Goal: Information Seeking & Learning: Check status

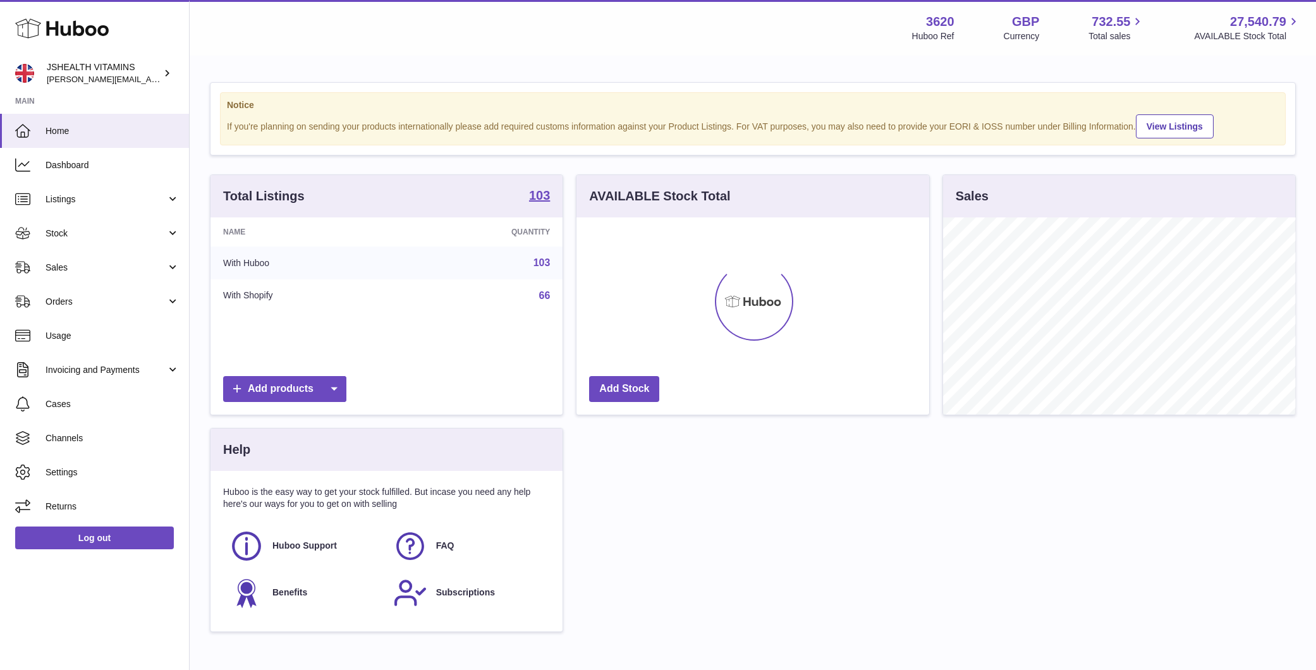
scroll to position [197, 353]
click at [52, 240] on link "Stock" at bounding box center [94, 233] width 189 height 34
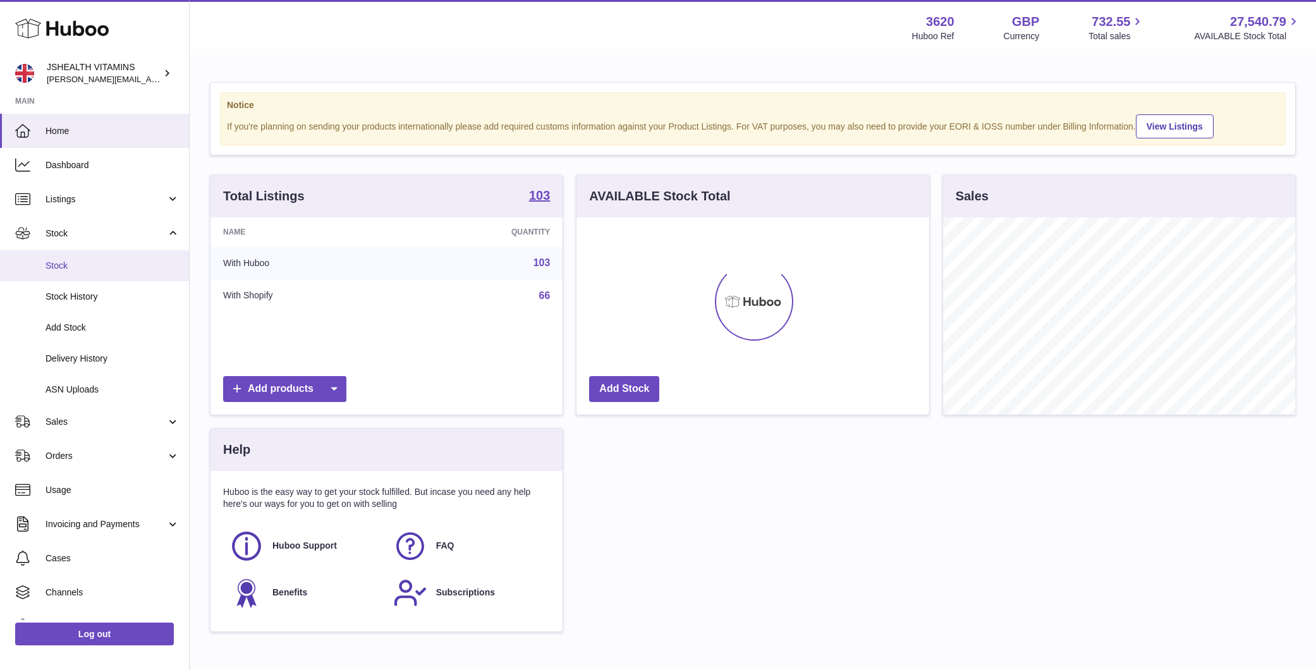
click at [74, 258] on link "Stock" at bounding box center [94, 265] width 189 height 31
click at [83, 408] on link "Sales" at bounding box center [94, 422] width 189 height 34
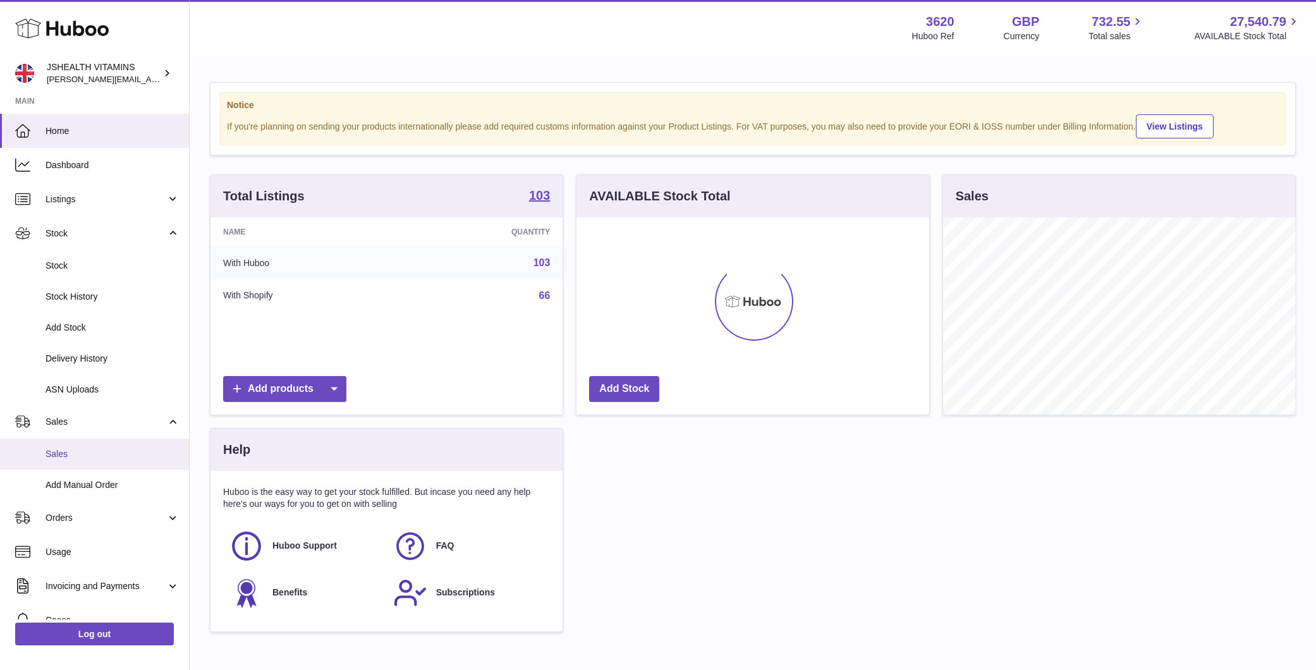
click at [82, 448] on span "Sales" at bounding box center [113, 454] width 134 height 12
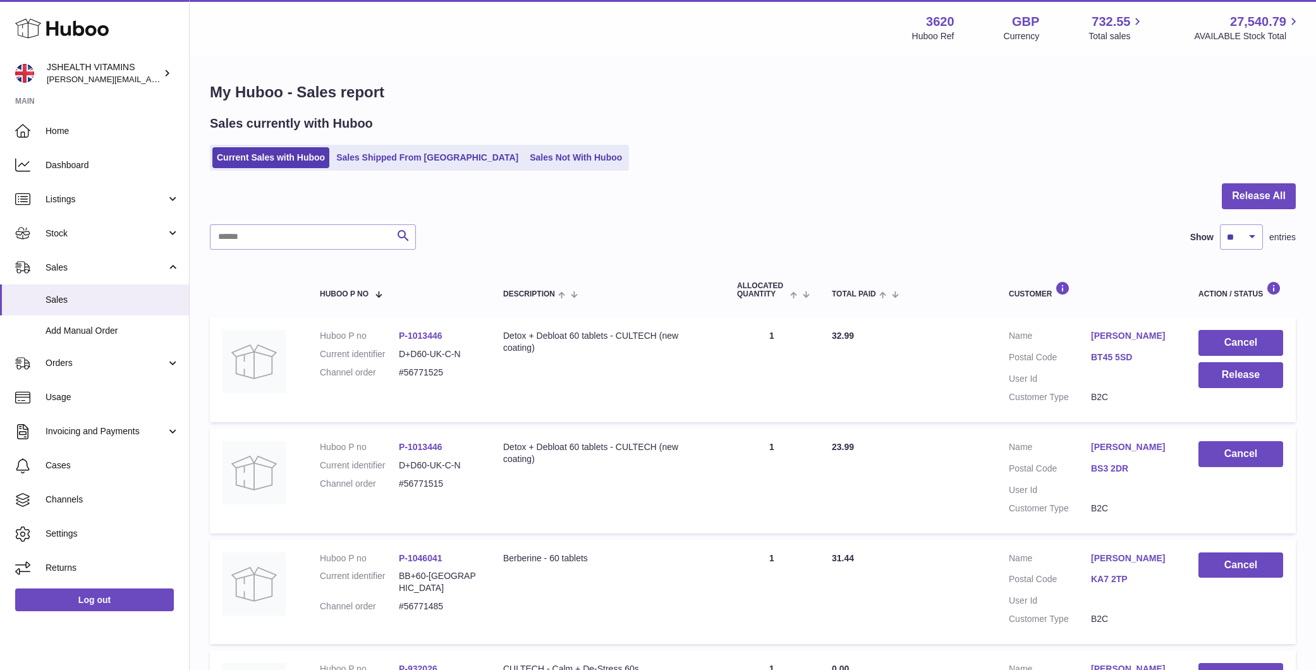
click at [334, 219] on div at bounding box center [753, 203] width 1086 height 41
click at [314, 242] on input "text" at bounding box center [313, 236] width 206 height 25
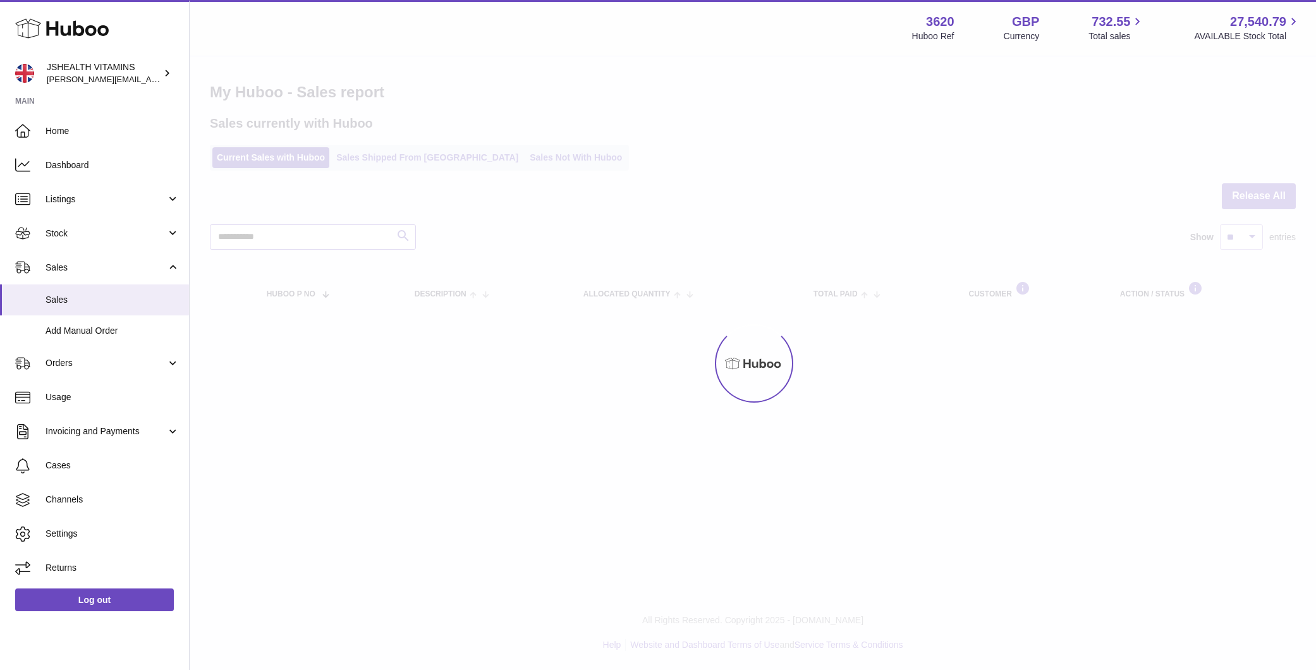
type input "**********"
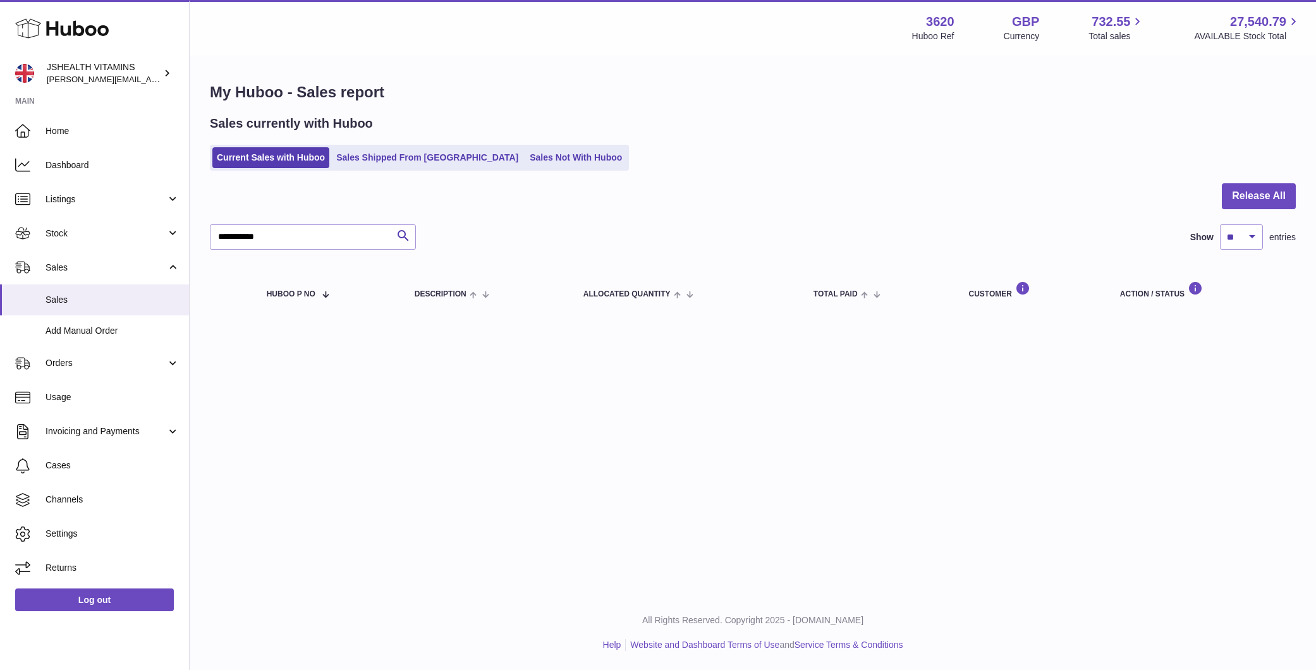
click at [301, 244] on div "**********" at bounding box center [753, 171] width 1127 height 343
click at [301, 244] on input "**********" at bounding box center [313, 236] width 206 height 25
click at [366, 171] on div "**********" at bounding box center [753, 200] width 1127 height 286
click at [371, 163] on link "Sales Shipped From [GEOGRAPHIC_DATA]" at bounding box center [427, 157] width 191 height 21
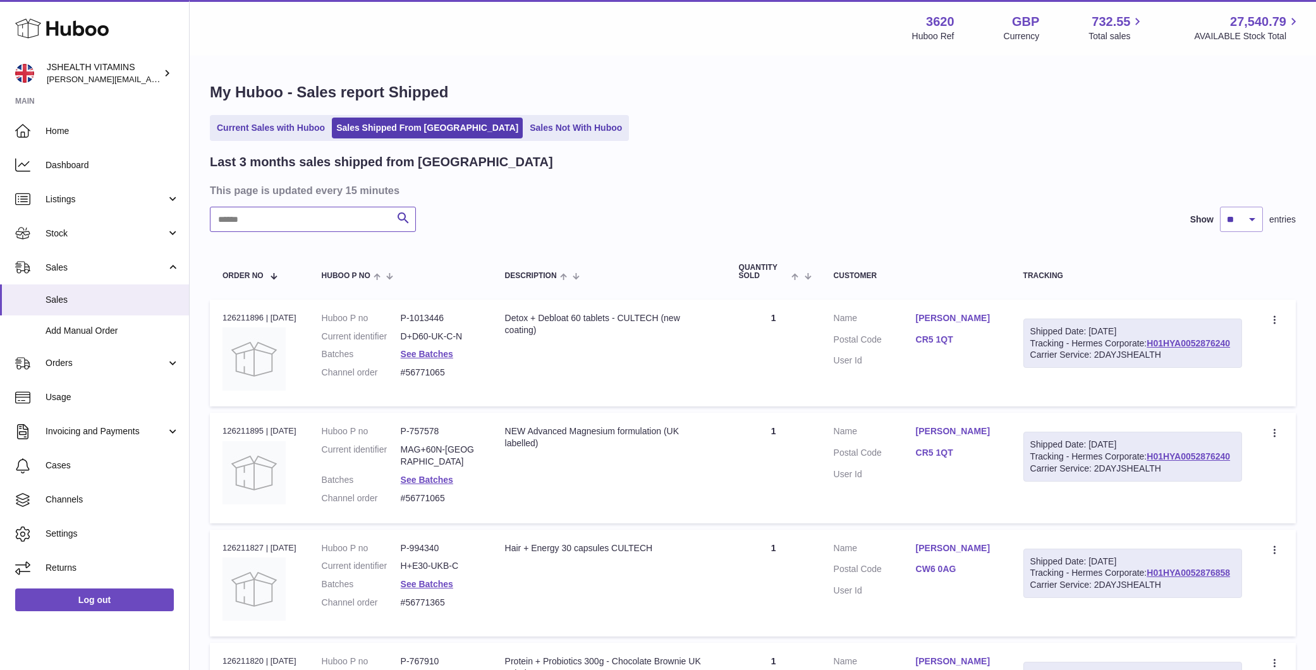
click at [350, 209] on input "text" at bounding box center [313, 219] width 206 height 25
paste input "**********"
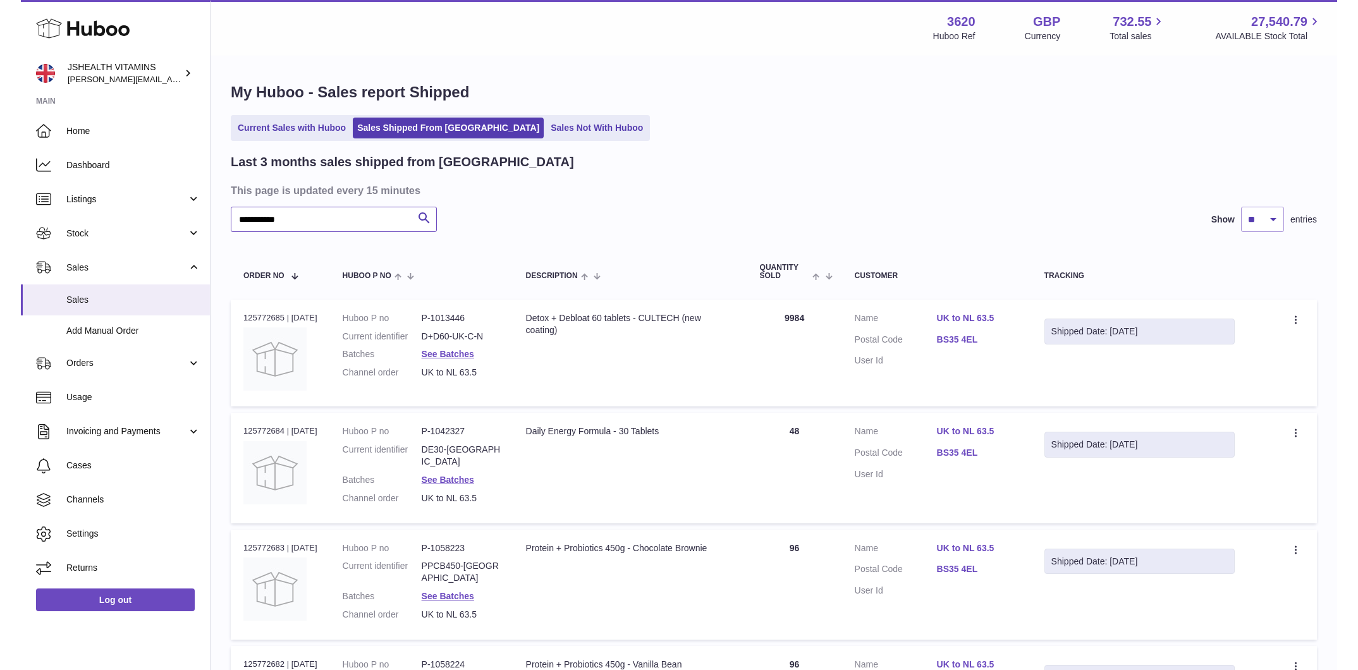
scroll to position [6, 0]
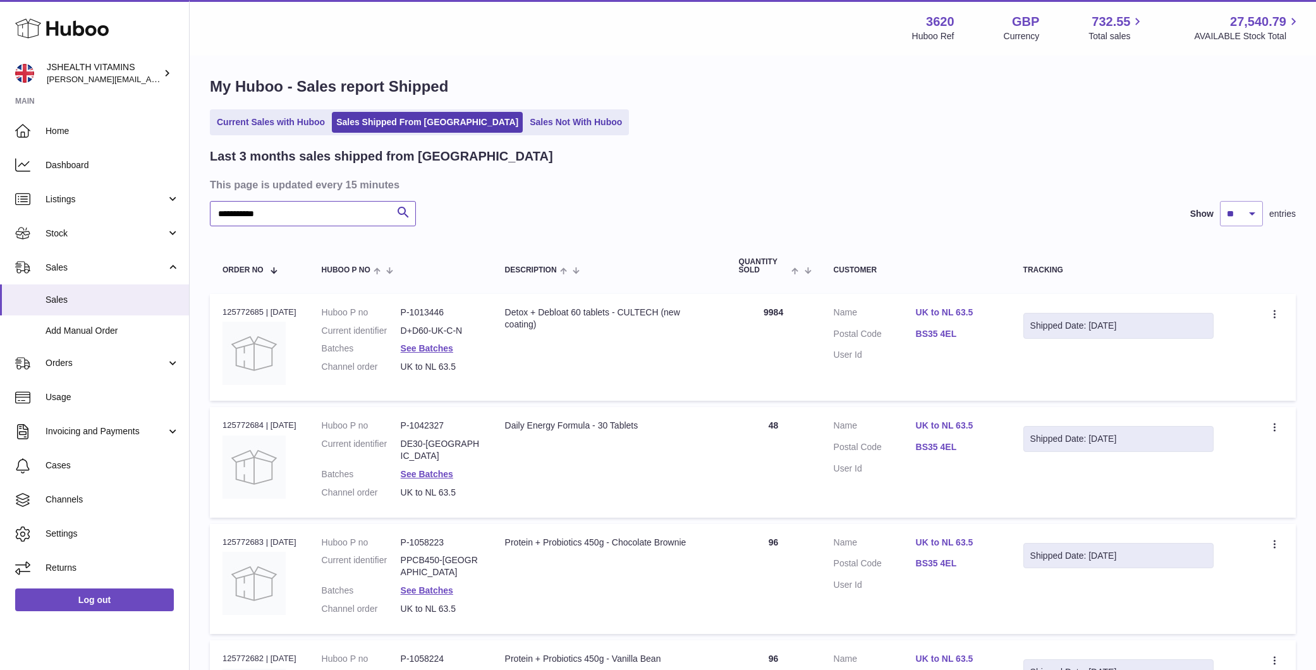
type input "**********"
click at [431, 341] on dl "Huboo P no P-1013446 Current identifier D+D60-UK-C-N Batches See Batches Channe…" at bounding box center [401, 343] width 158 height 73
click at [431, 353] on link "See Batches" at bounding box center [427, 348] width 52 height 10
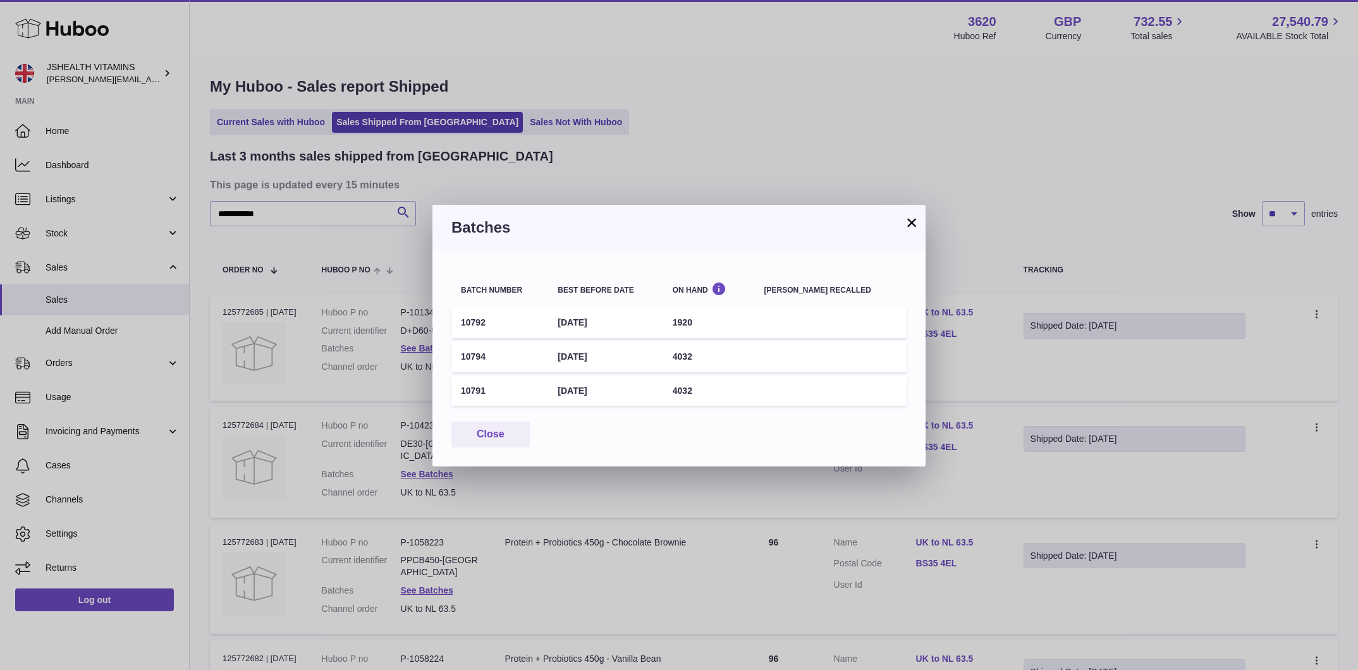
click at [737, 110] on div "× Batches Batch number Best before date On Hand [PERSON_NAME] recalled 10792 [D…" at bounding box center [679, 335] width 1358 height 670
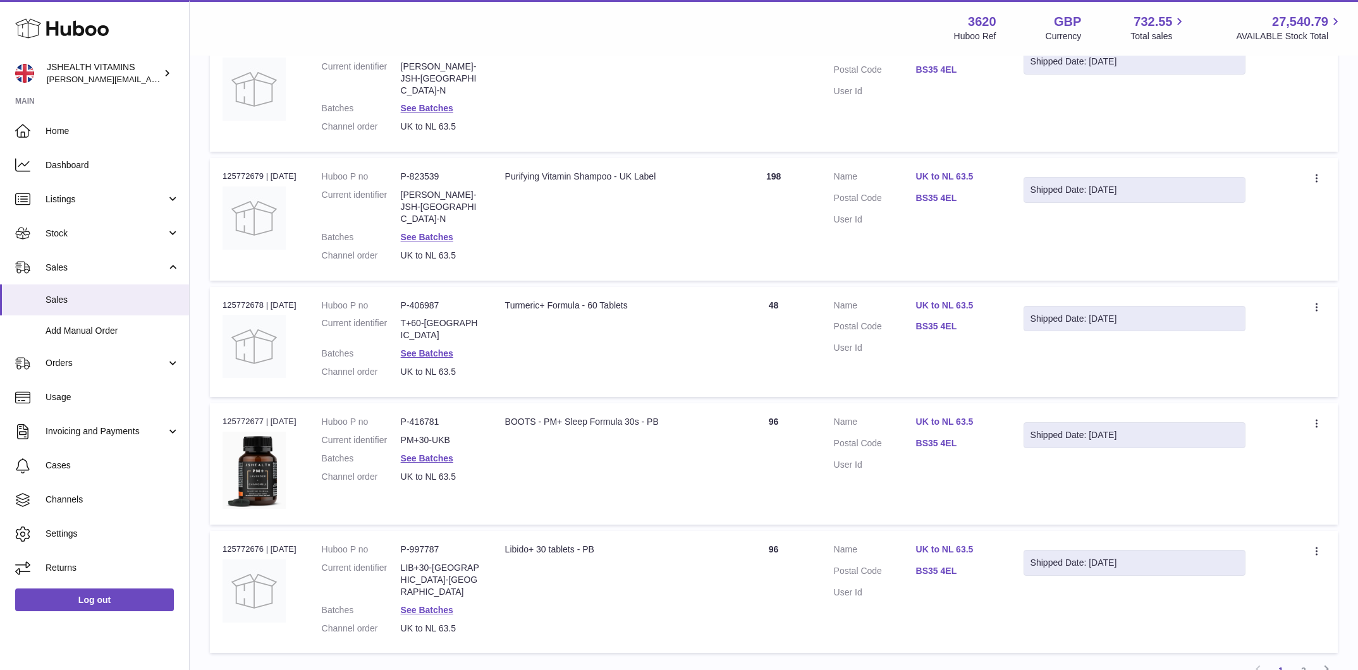
scroll to position [862, 0]
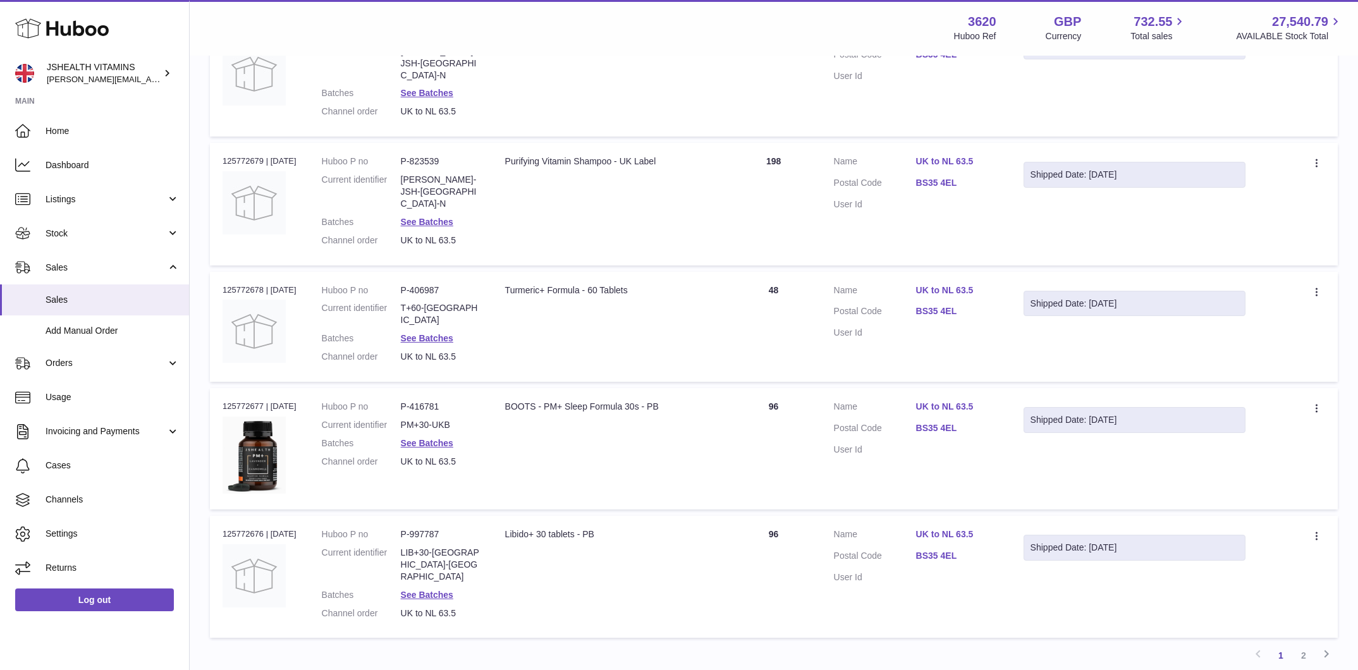
click at [439, 529] on dl "Huboo P no P-997787 Current identifier LIB+30-[GEOGRAPHIC_DATA]-PB Batches See …" at bounding box center [401, 577] width 158 height 97
click at [439, 590] on link "See Batches" at bounding box center [427, 595] width 52 height 10
click at [792, 137] on div at bounding box center [679, 335] width 1358 height 670
click at [429, 333] on link "See Batches" at bounding box center [427, 338] width 52 height 10
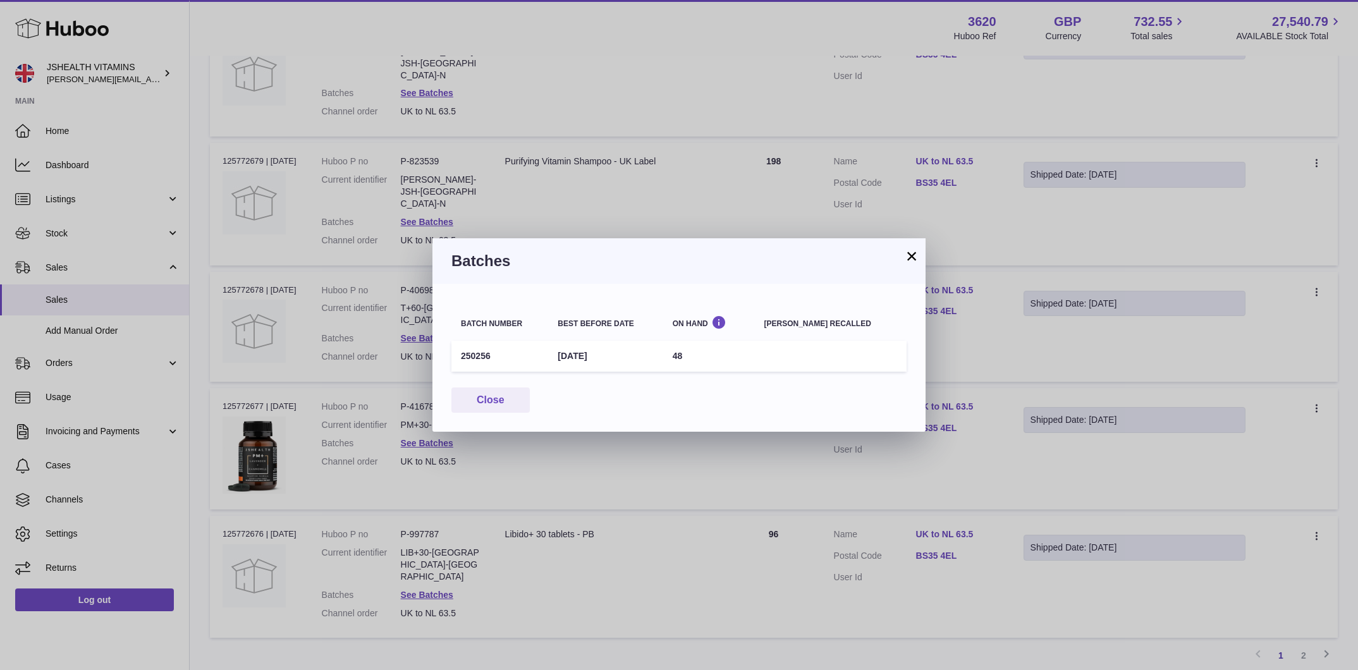
click at [738, 199] on div "× Batches Batch number Best before date On Hand [PERSON_NAME] recalled 250256 […" at bounding box center [679, 335] width 1358 height 670
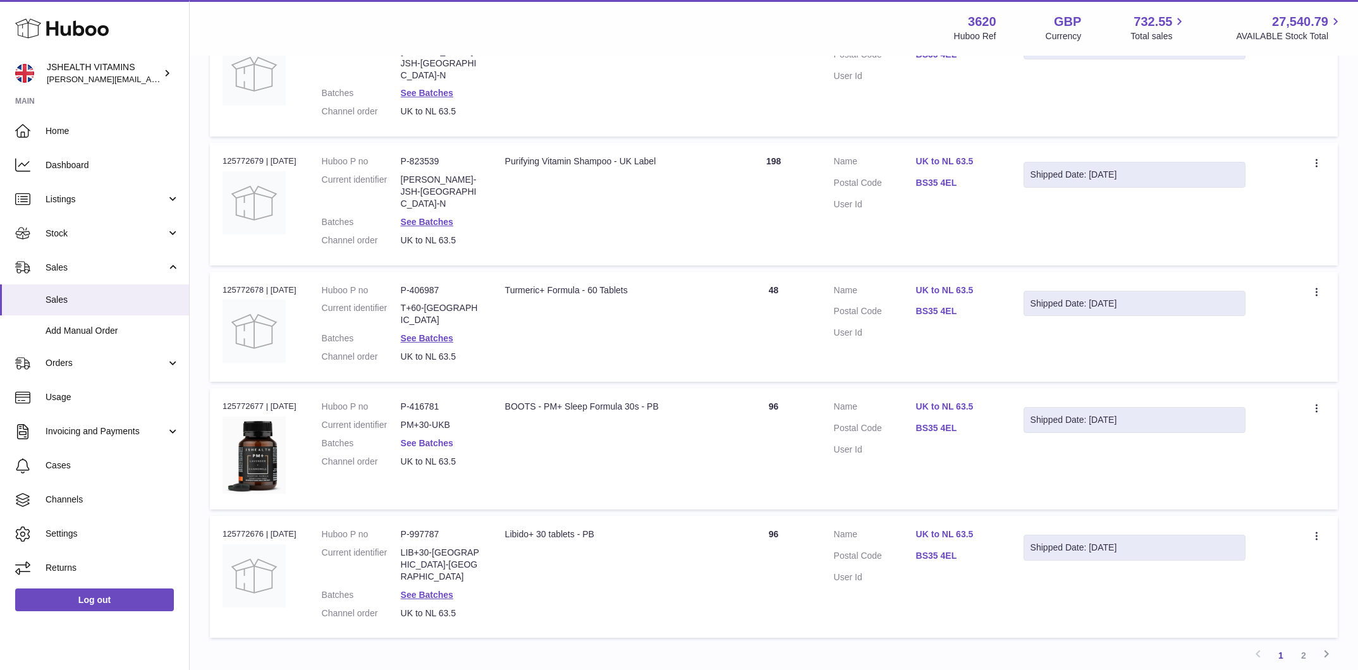
click at [433, 438] on link "See Batches" at bounding box center [427, 443] width 52 height 10
click at [627, 151] on div at bounding box center [679, 335] width 1358 height 670
click at [447, 333] on link "See Batches" at bounding box center [427, 338] width 52 height 10
click at [563, 498] on div at bounding box center [679, 335] width 1358 height 670
click at [443, 438] on dd "See Batches" at bounding box center [440, 444] width 79 height 12
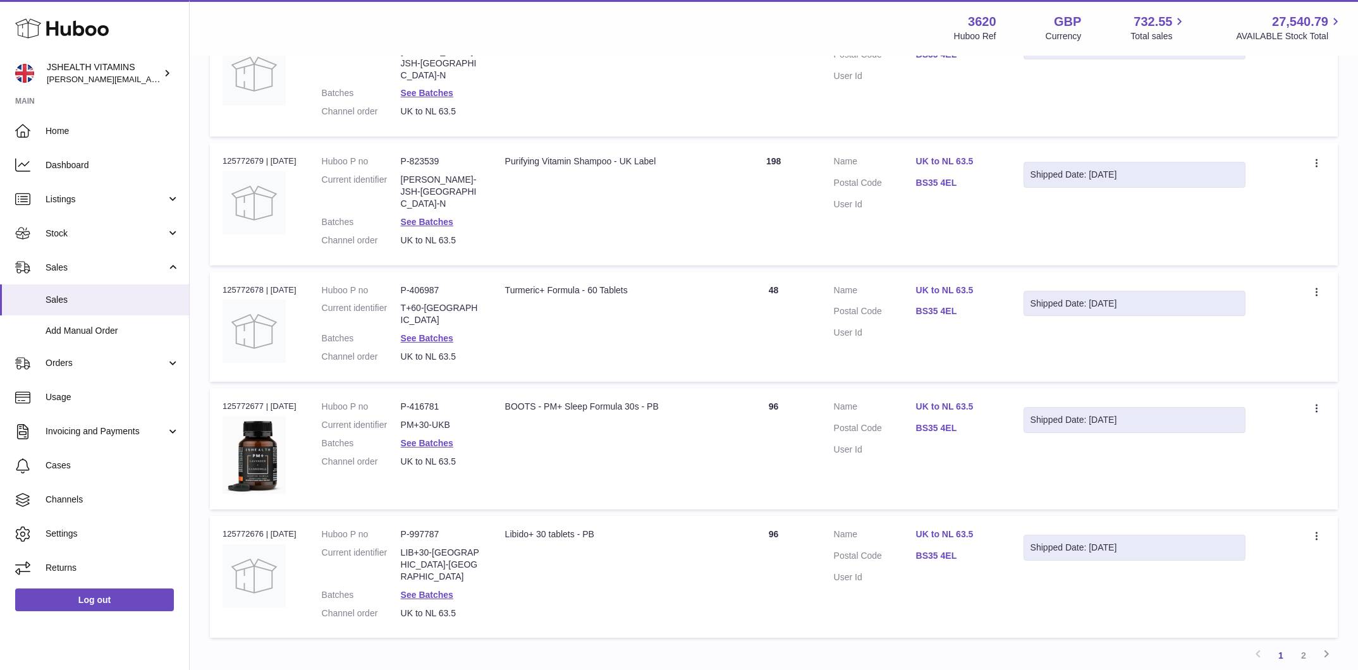
click at [443, 438] on dd "See Batches" at bounding box center [440, 444] width 79 height 12
click at [436, 438] on dd "See Batches" at bounding box center [440, 444] width 79 height 12
click at [436, 438] on link "See Batches" at bounding box center [427, 443] width 52 height 10
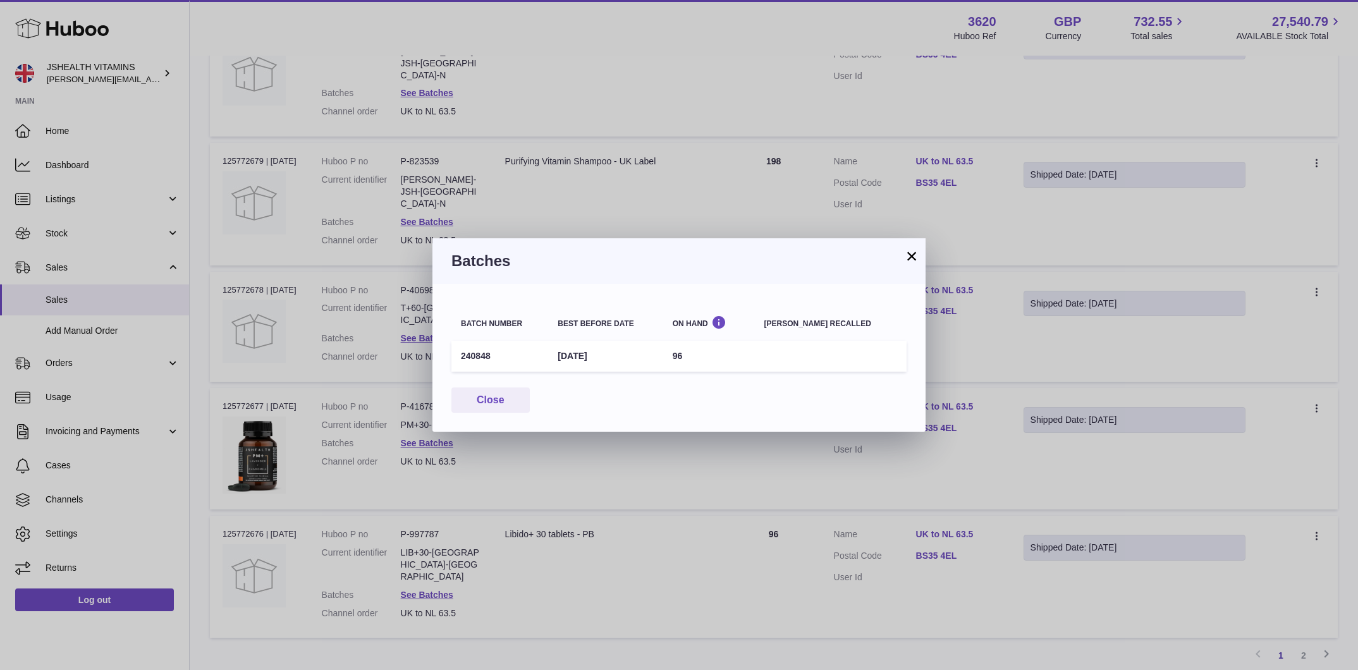
click at [547, 465] on div "× Batches Batch number Best before date On Hand [PERSON_NAME] recalled 240848 […" at bounding box center [679, 335] width 1358 height 670
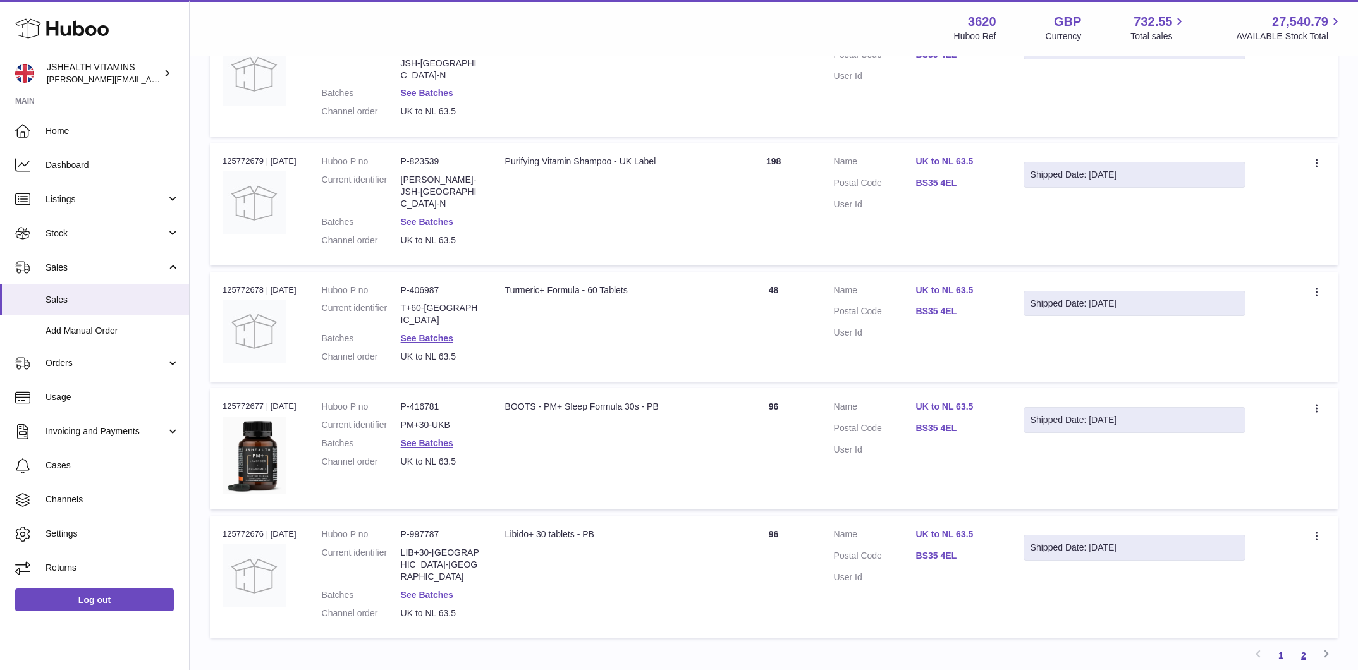
click at [1308, 644] on link "2" at bounding box center [1303, 655] width 23 height 23
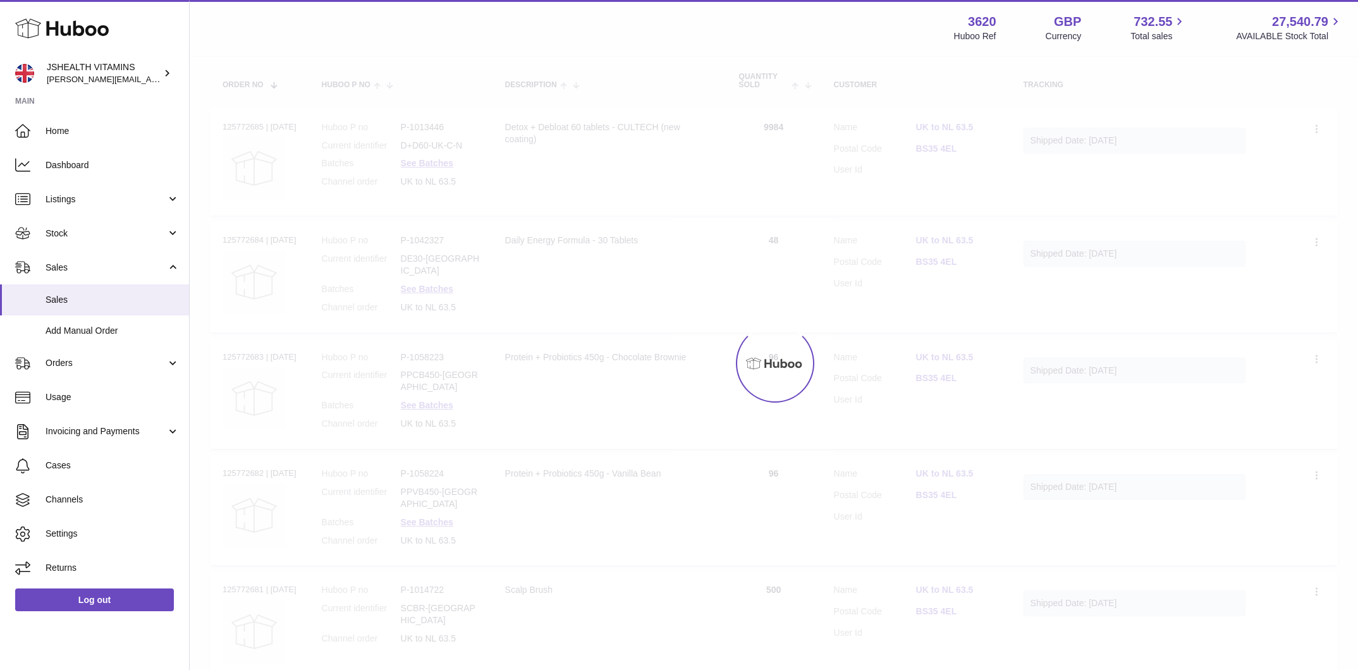
scroll to position [57, 0]
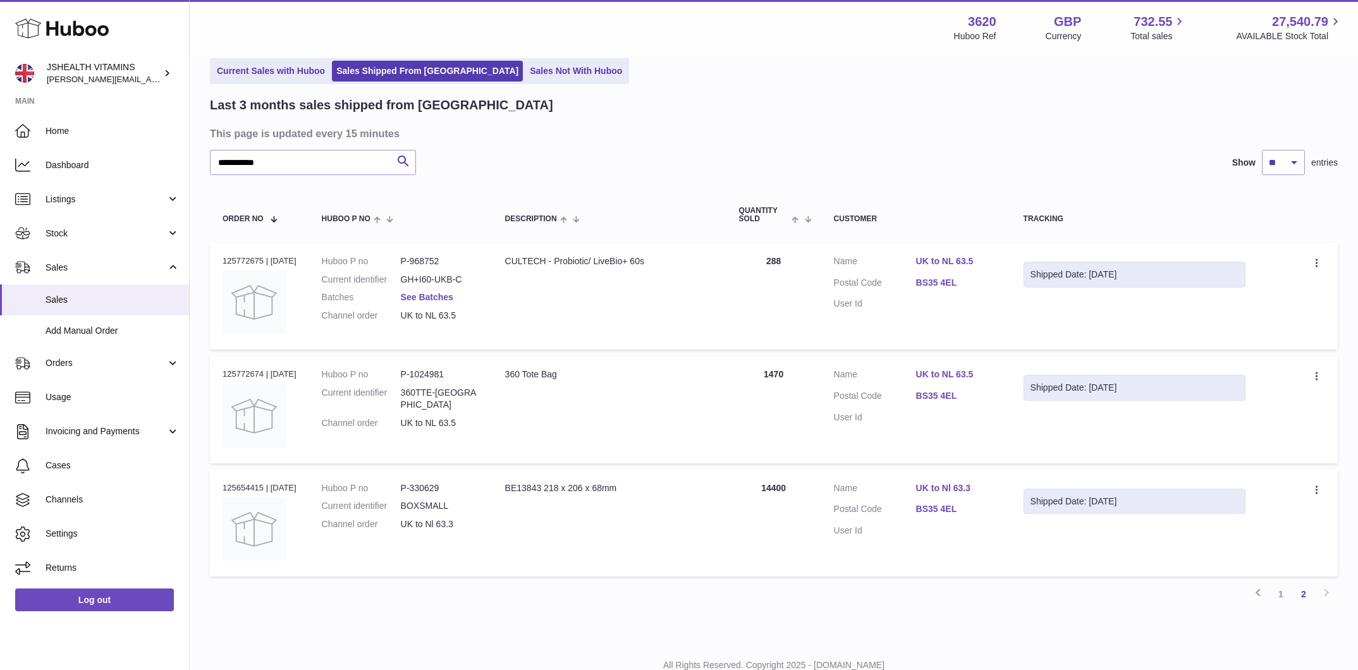
click at [422, 300] on link "See Batches" at bounding box center [427, 297] width 52 height 10
click at [721, 123] on div "× Batches Batch number Best before date On Hand [PERSON_NAME] recalled 67905 [D…" at bounding box center [679, 335] width 1358 height 670
click at [430, 486] on dd "P-330629" at bounding box center [440, 488] width 79 height 12
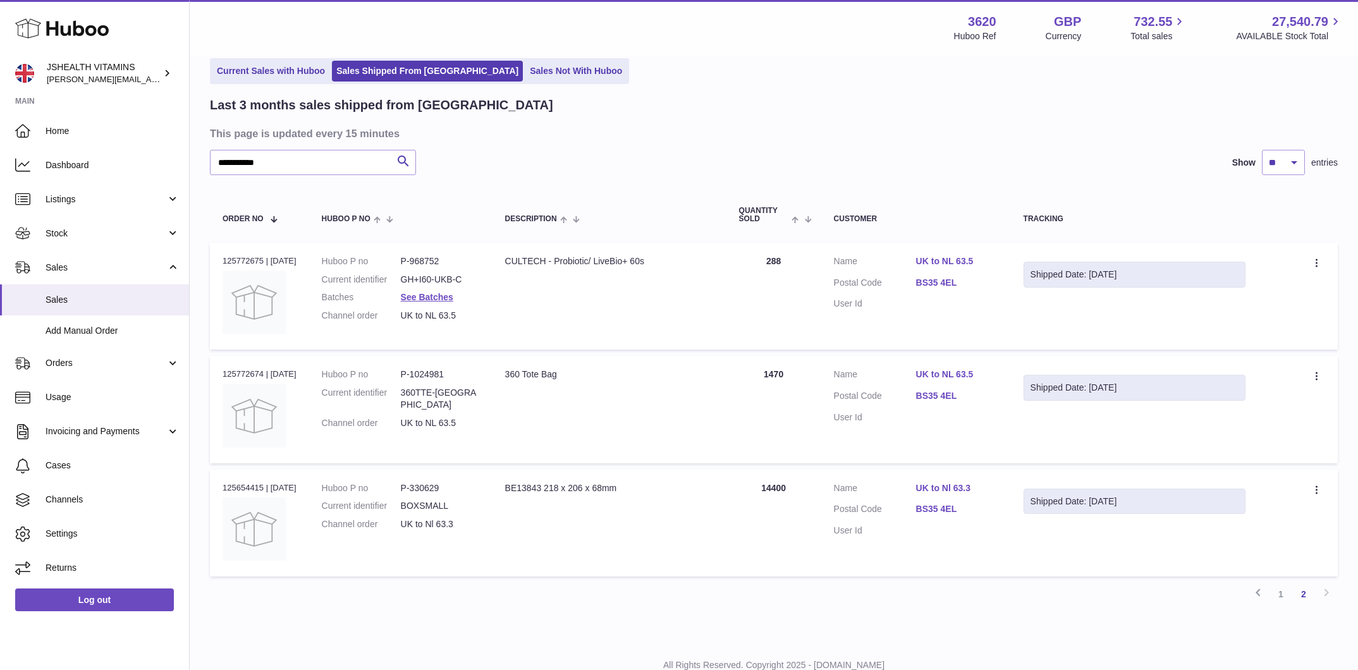
click at [439, 504] on dd "BOXSMALL" at bounding box center [440, 506] width 79 height 12
copy dl "BOXSMALL"
click at [1286, 597] on link "1" at bounding box center [1281, 594] width 23 height 23
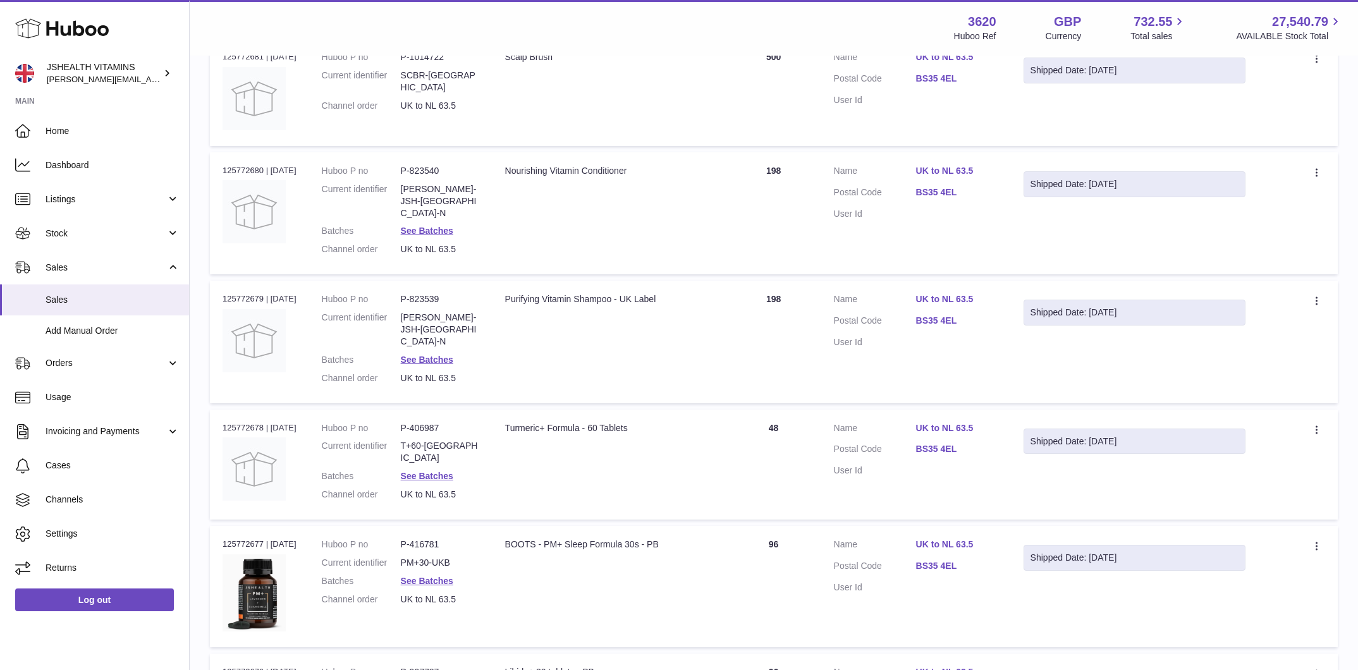
scroll to position [721, 0]
click at [426, 358] on link "See Batches" at bounding box center [427, 363] width 52 height 10
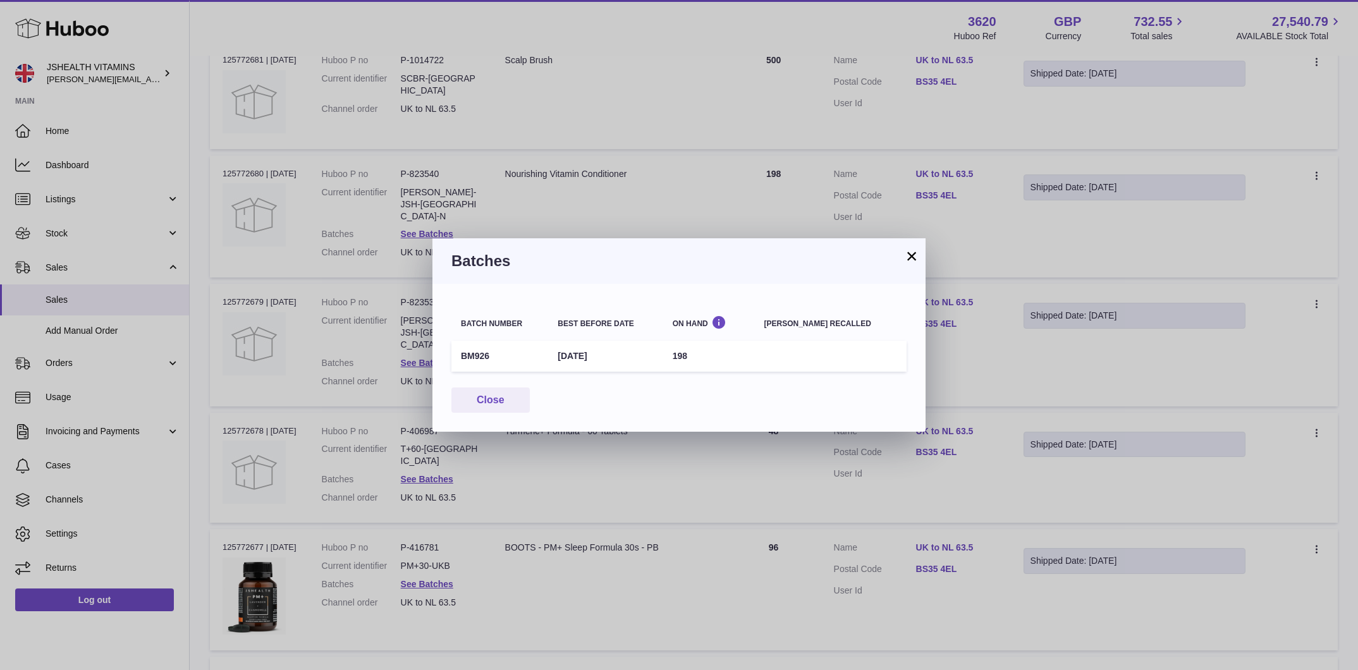
click at [689, 142] on div "× Batches Batch number Best before date On Hand [PERSON_NAME] recalled BM926 [D…" at bounding box center [679, 335] width 1358 height 670
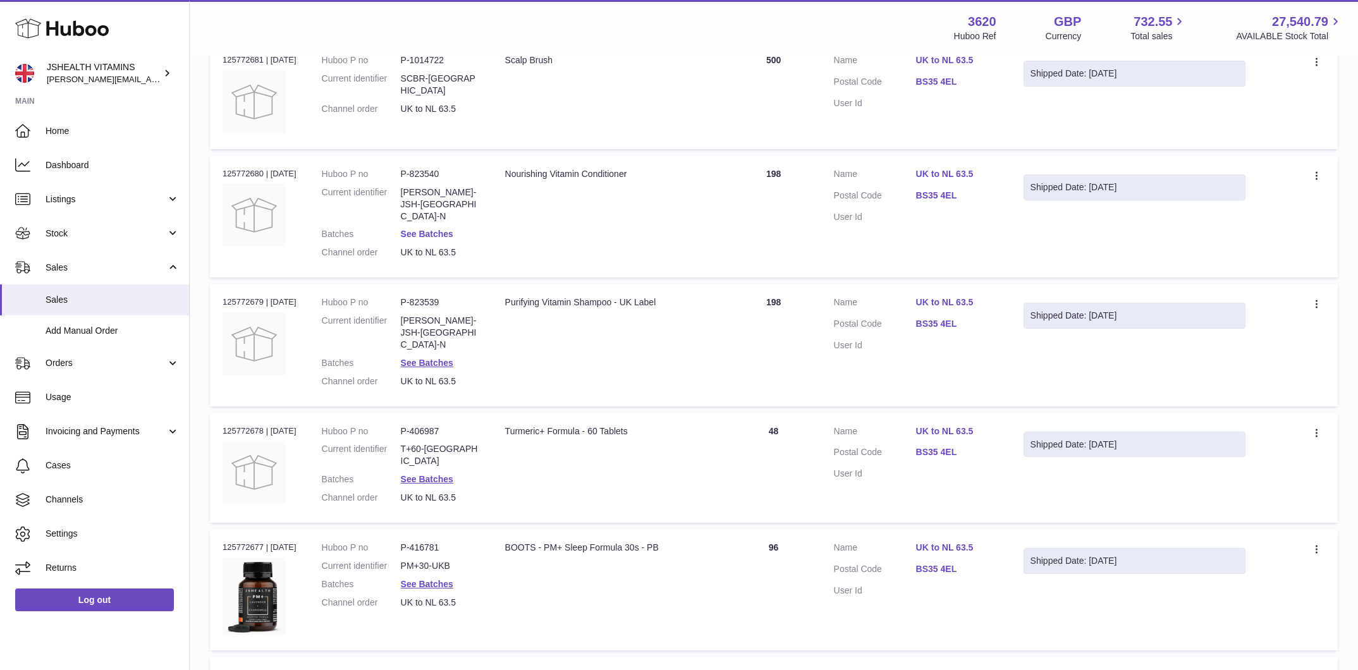
click at [436, 229] on link "See Batches" at bounding box center [427, 234] width 52 height 10
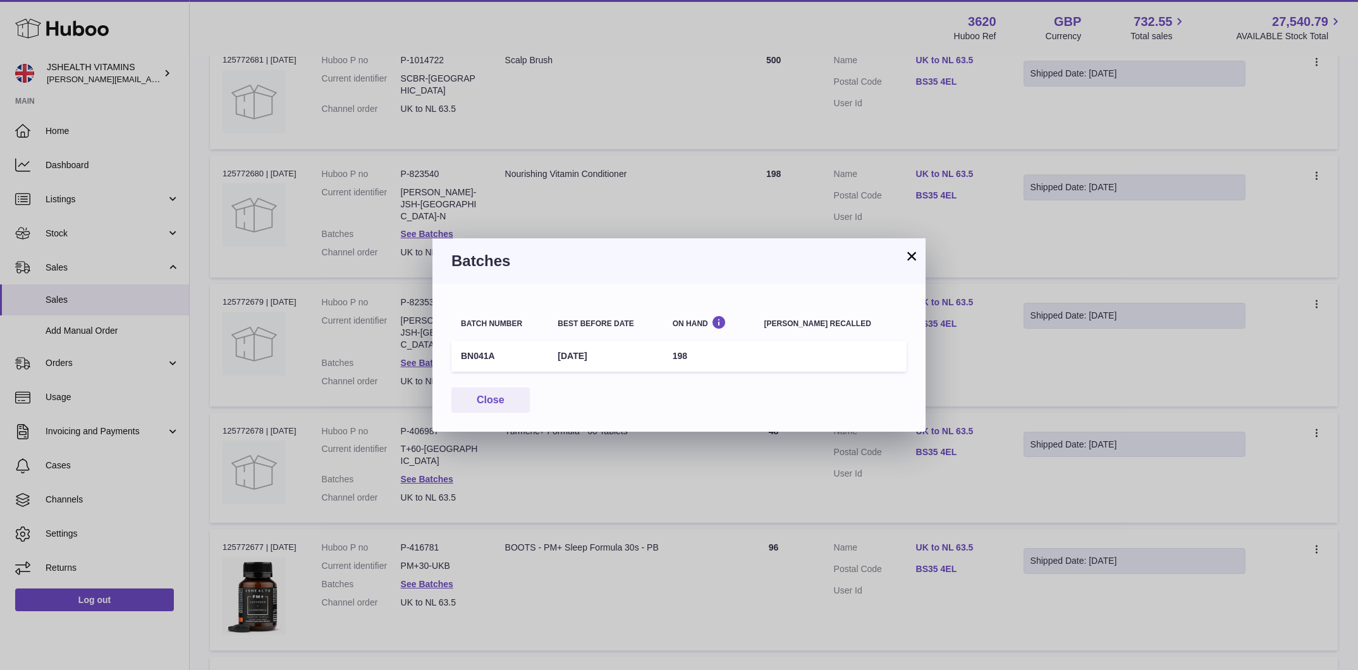
click at [642, 160] on div "× Batches Batch number Best before date On Hand [PERSON_NAME] recalled BN041A […" at bounding box center [679, 335] width 1358 height 670
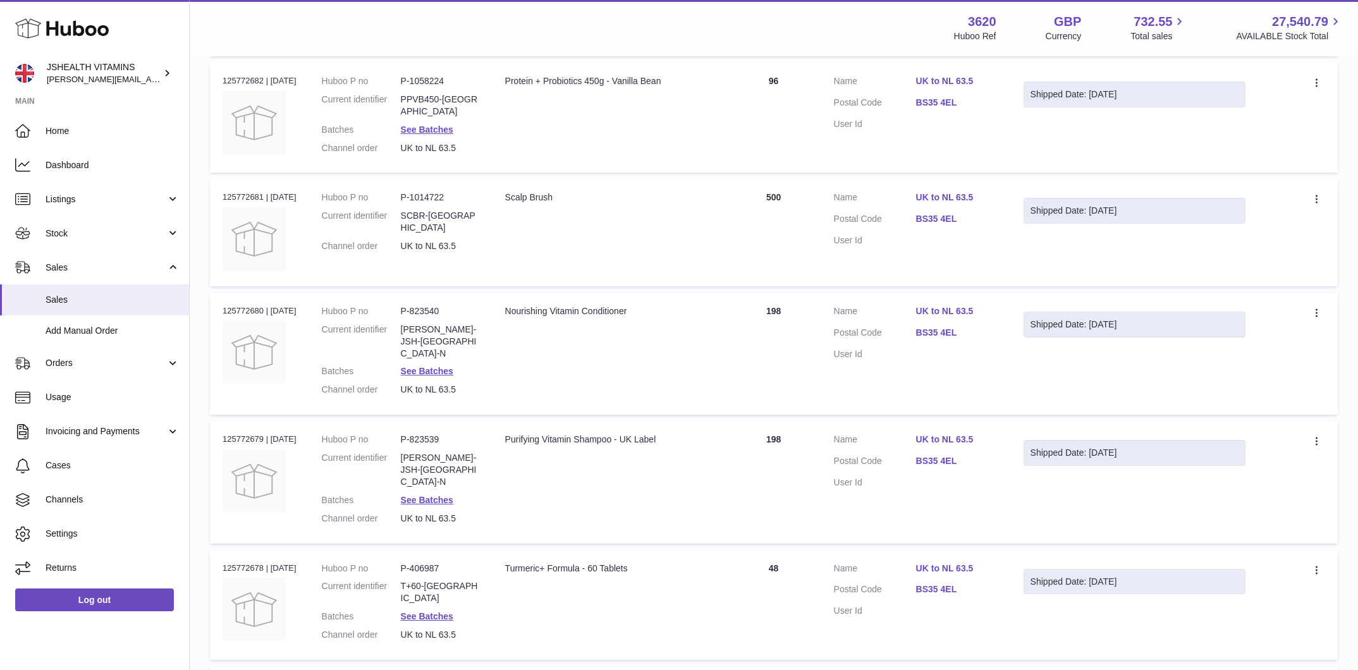
scroll to position [563, 0]
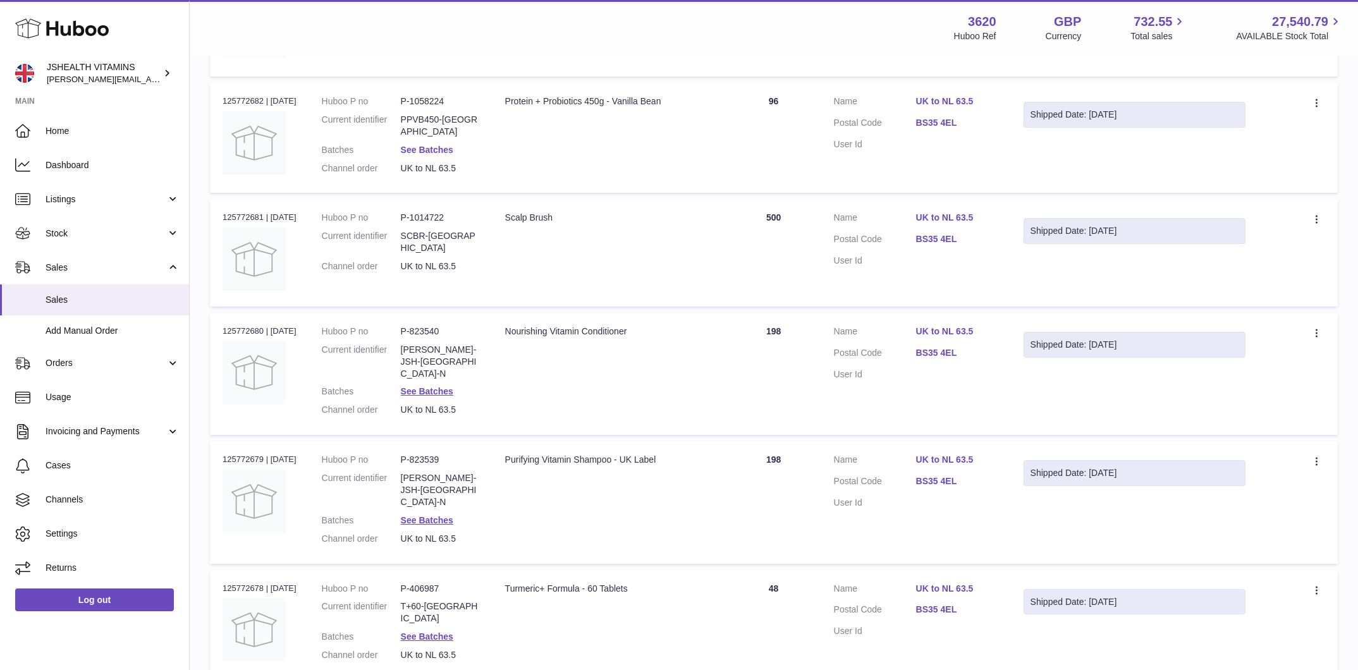
click at [422, 145] on link "See Batches" at bounding box center [427, 150] width 52 height 10
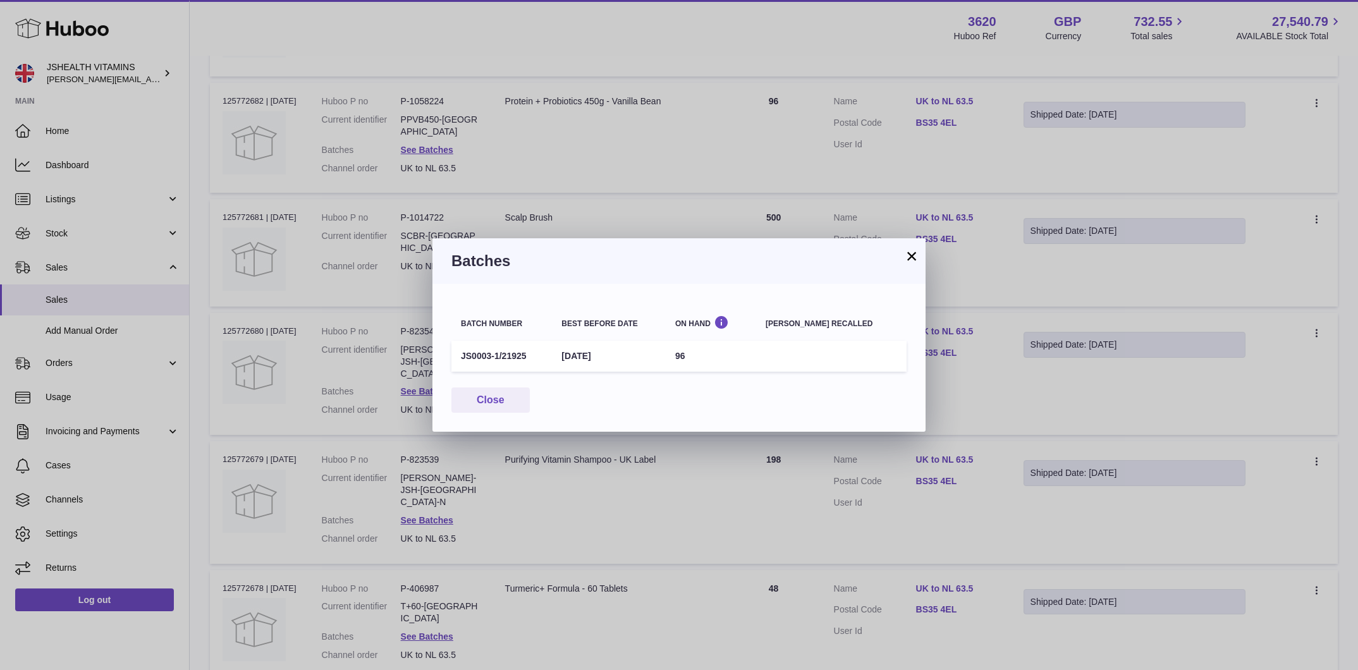
click at [493, 351] on td "JS0003-1/21925" at bounding box center [501, 356] width 101 height 31
copy tr "JS0003-1/21925"
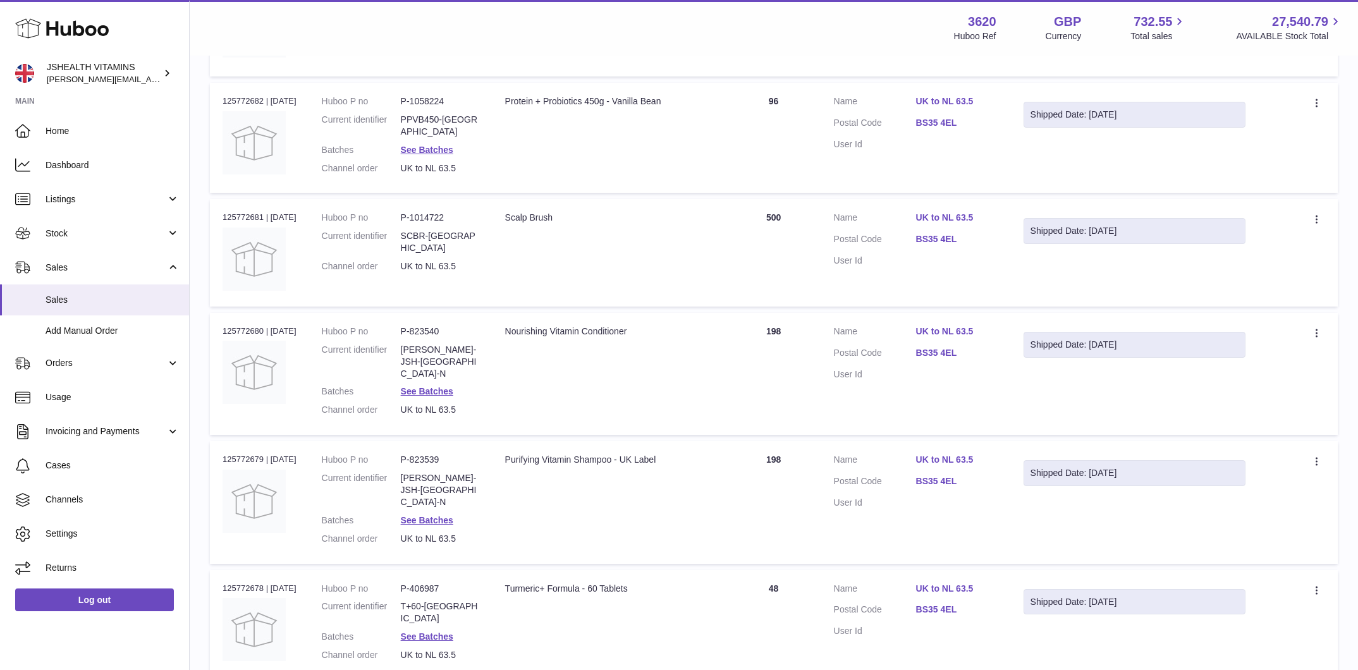
click at [677, 199] on div "× Batches Batch number Best before date On Hand [PERSON_NAME] recalled JS0003-1…" at bounding box center [679, 335] width 1358 height 670
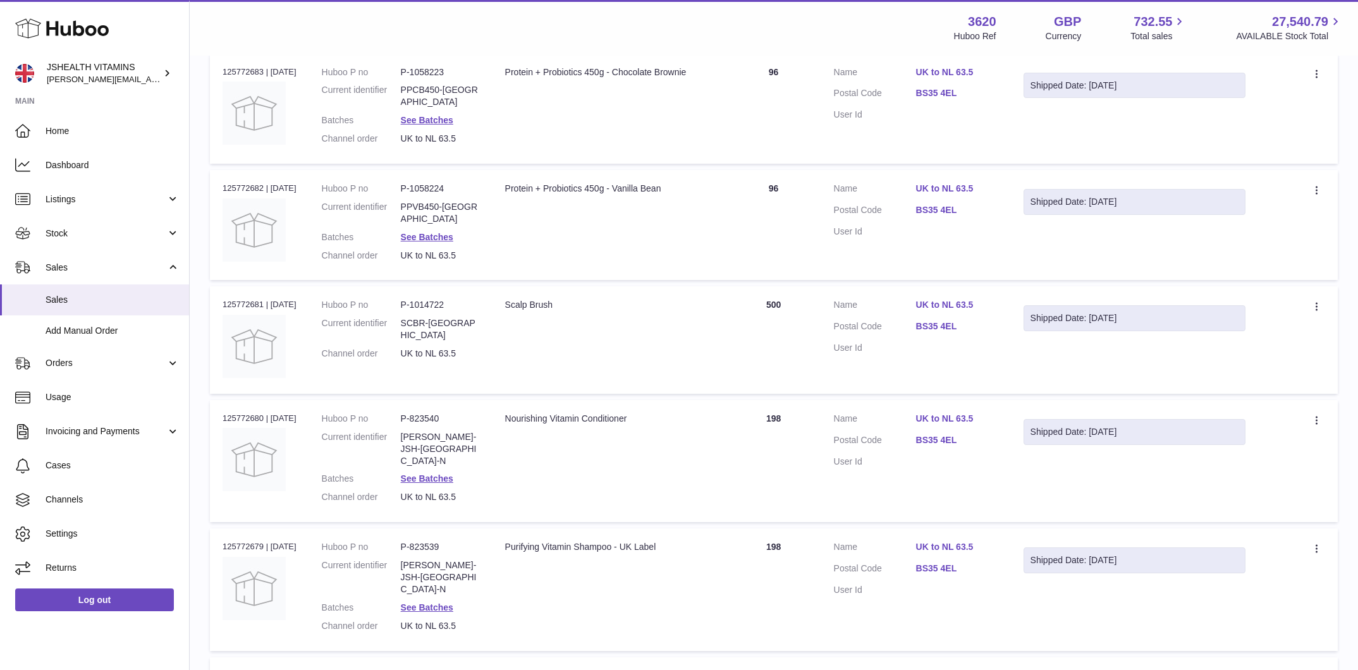
scroll to position [472, 0]
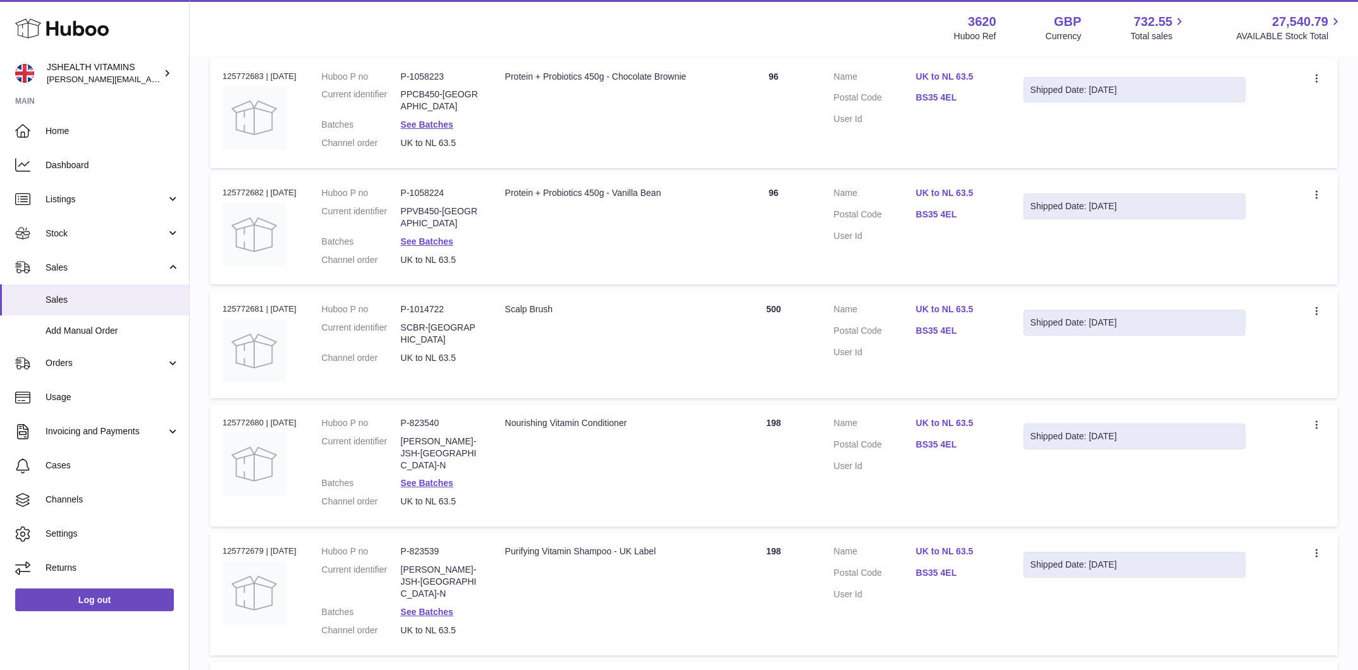
click at [426, 119] on dd "See Batches" at bounding box center [440, 125] width 79 height 12
click at [427, 119] on link "See Batches" at bounding box center [427, 124] width 52 height 10
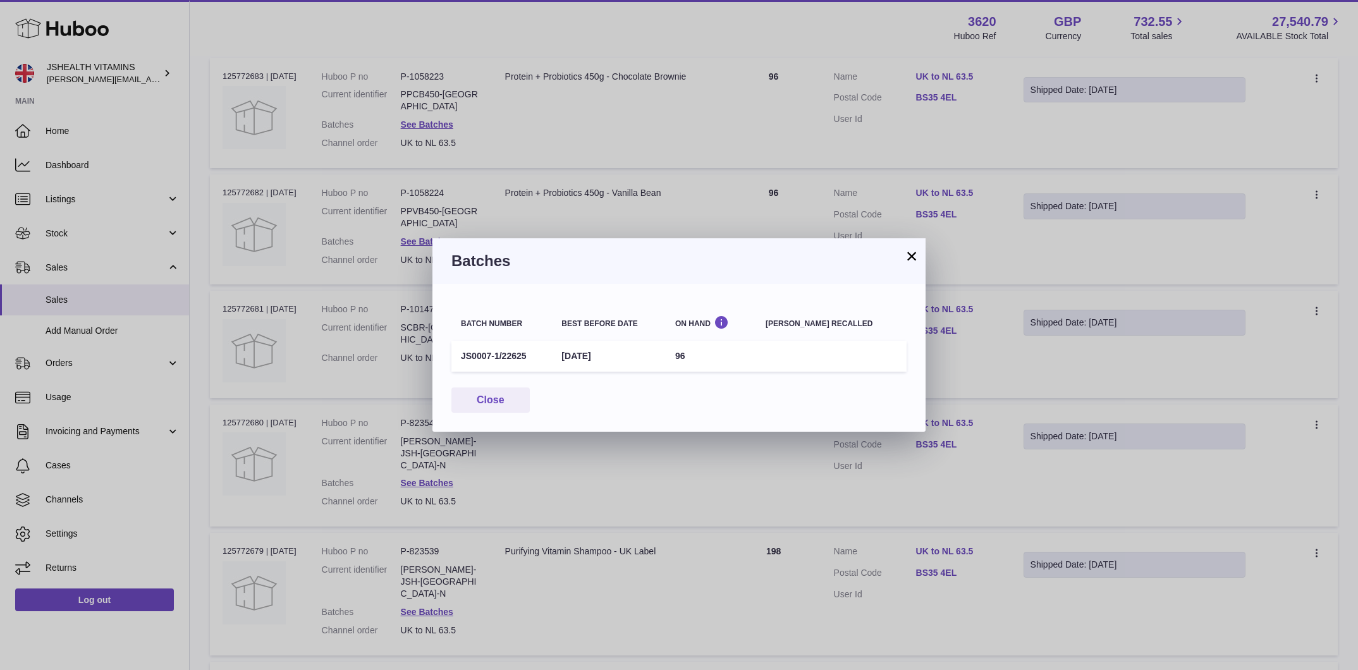
click at [513, 354] on td "JS0007-1/22625" at bounding box center [501, 356] width 101 height 31
copy tr "JS0007-1/22625"
click at [256, 477] on div "× Batches Batch number Best before date On Hand [PERSON_NAME] recalled JS0007-1…" at bounding box center [679, 335] width 1358 height 670
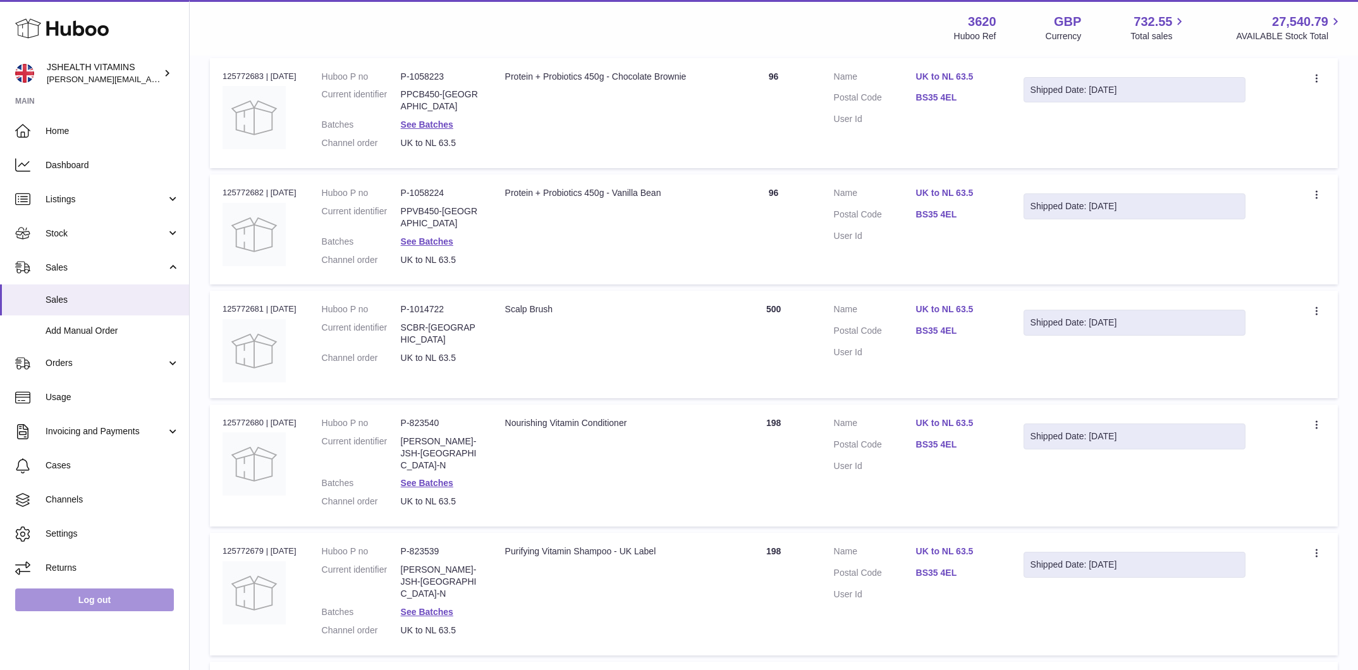
click at [51, 606] on link "Log out" at bounding box center [94, 600] width 159 height 23
